Goal: Information Seeking & Learning: Learn about a topic

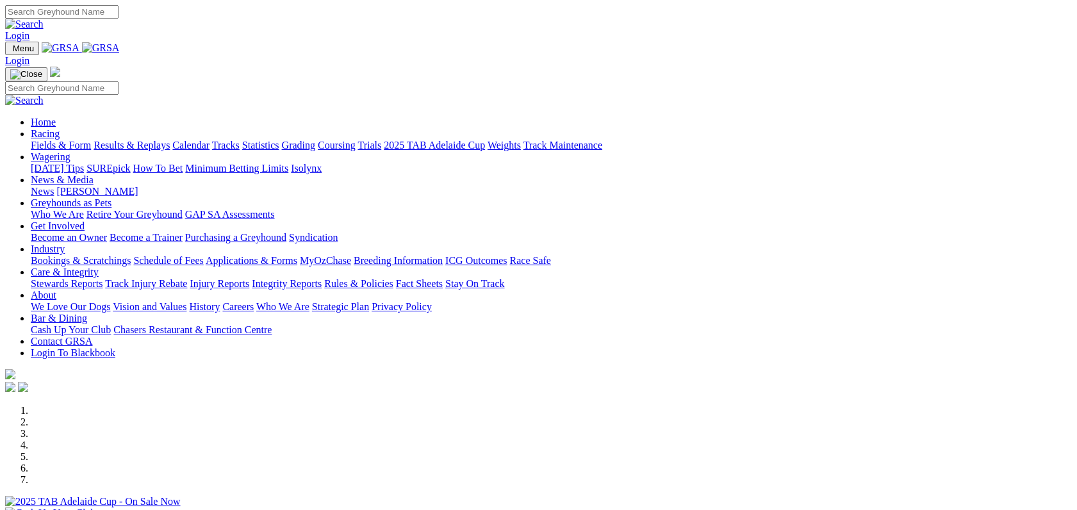
click at [60, 128] on link "Racing" at bounding box center [45, 133] width 29 height 11
click at [88, 140] on link "Fields & Form" at bounding box center [61, 145] width 60 height 11
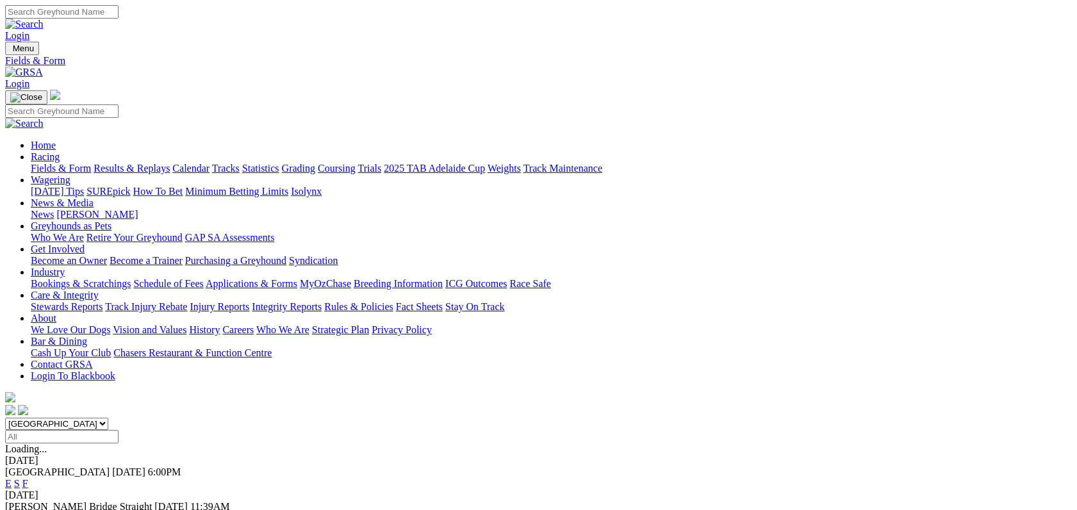
click at [28, 478] on link "F" at bounding box center [25, 483] width 6 height 11
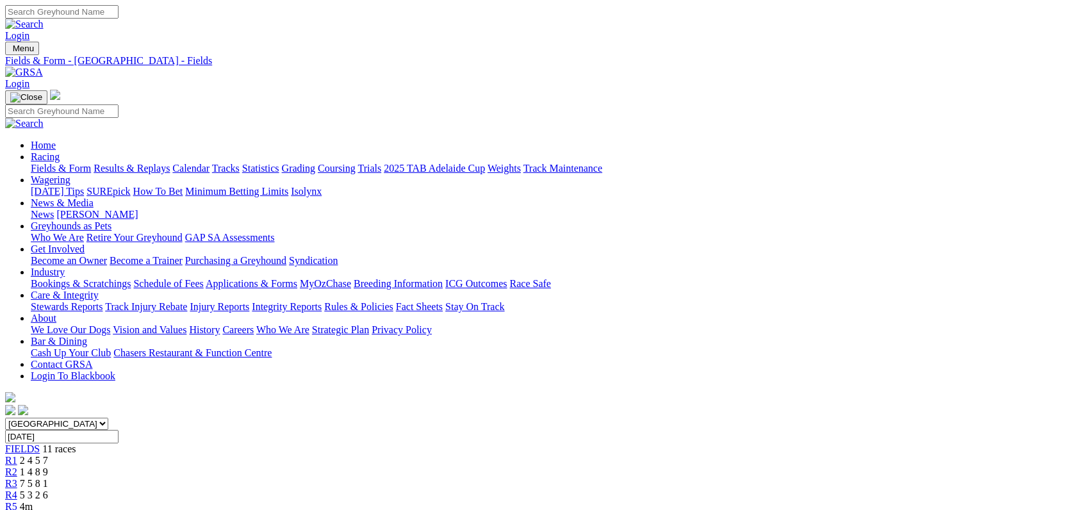
click at [322, 301] on link "Integrity Reports" at bounding box center [287, 306] width 70 height 11
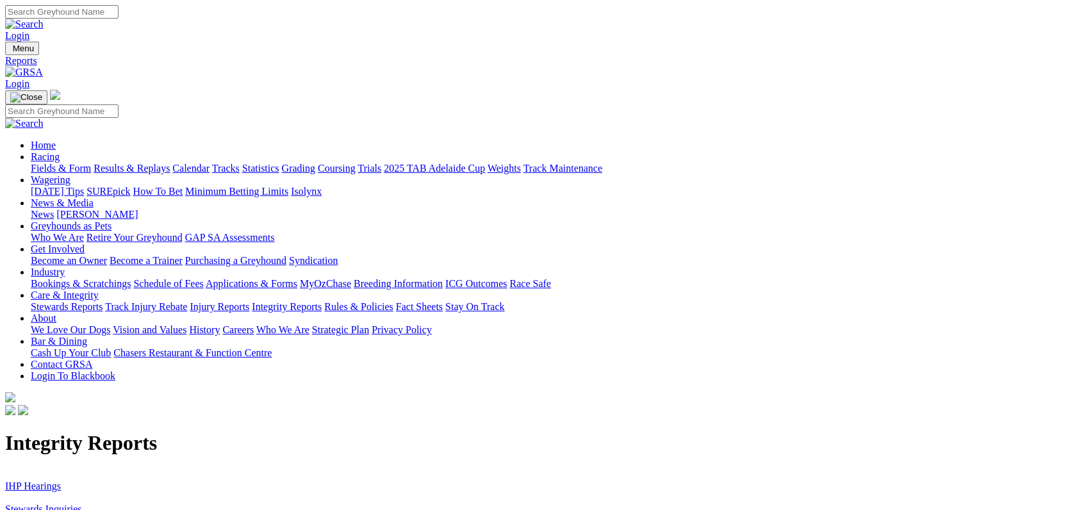
click at [61, 481] on link "IHP Hearings" at bounding box center [33, 486] width 56 height 11
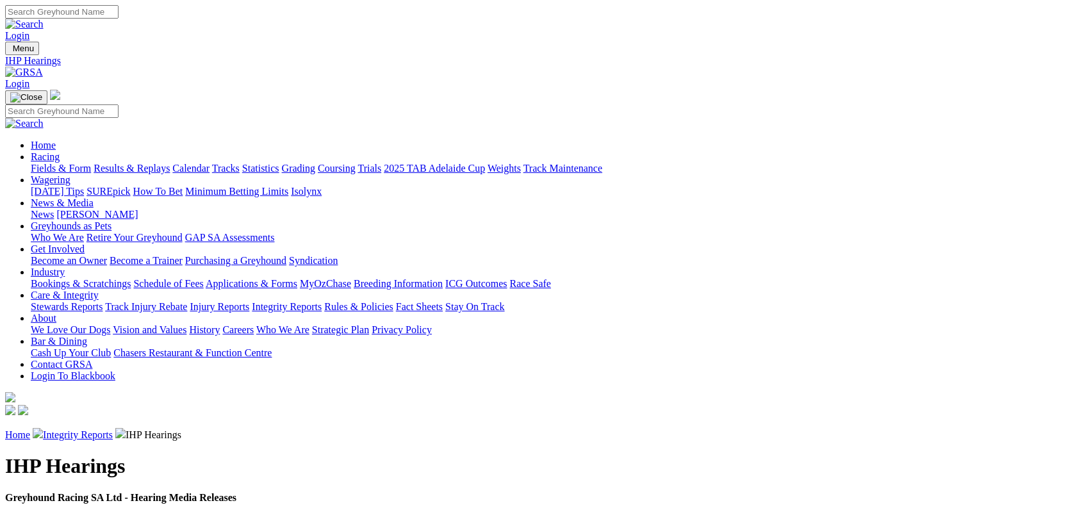
click at [322, 301] on link "Integrity Reports" at bounding box center [287, 306] width 70 height 11
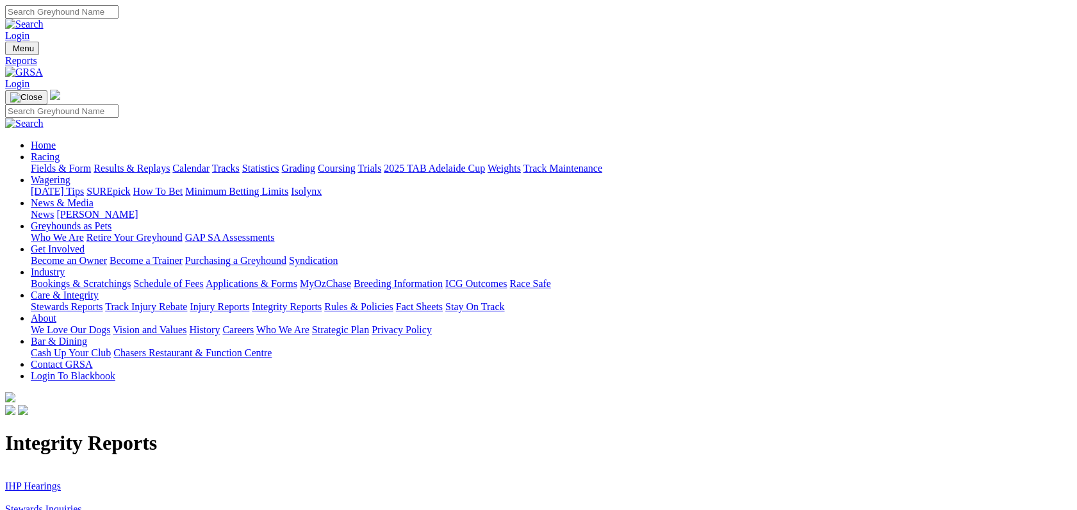
click at [82, 504] on link "Stewards Inquiries" at bounding box center [43, 509] width 77 height 11
